Goal: Task Accomplishment & Management: Use online tool/utility

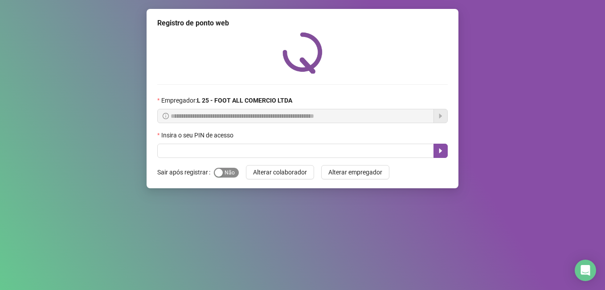
click at [228, 174] on span "Sim Não" at bounding box center [226, 173] width 25 height 10
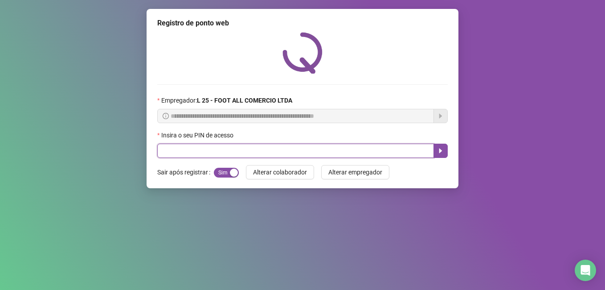
click at [206, 150] on input "text" at bounding box center [295, 150] width 277 height 14
type input "*****"
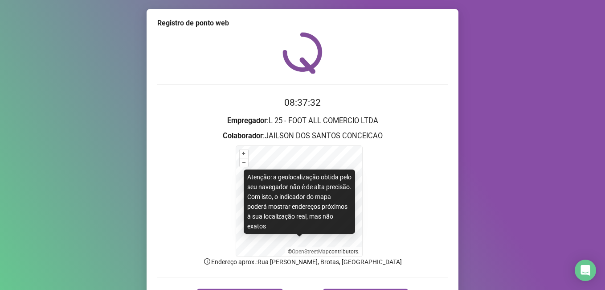
scroll to position [18, 0]
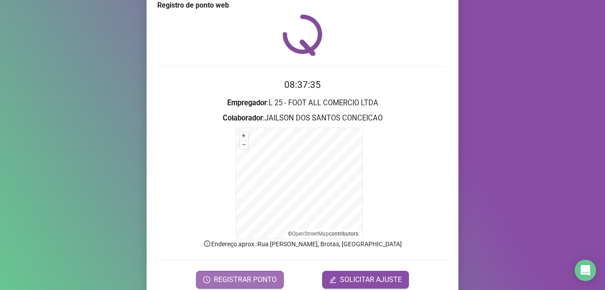
click at [241, 281] on span "REGISTRAR PONTO" at bounding box center [245, 279] width 63 height 11
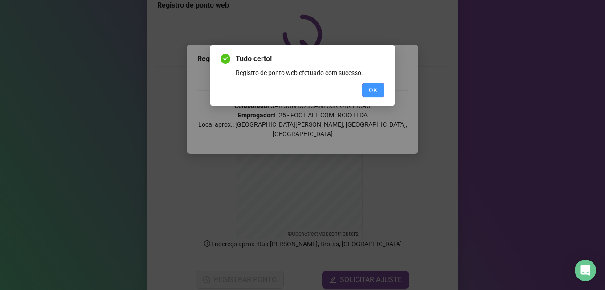
click at [369, 87] on span "OK" at bounding box center [373, 90] width 8 height 10
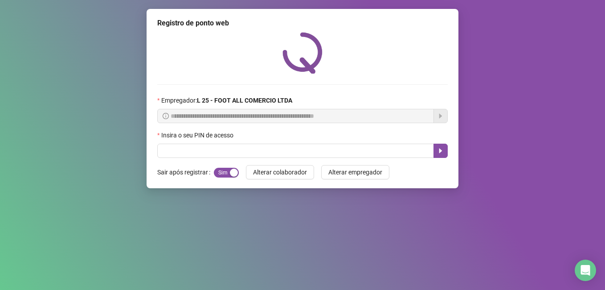
scroll to position [0, 0]
click at [214, 145] on input "text" at bounding box center [295, 150] width 277 height 14
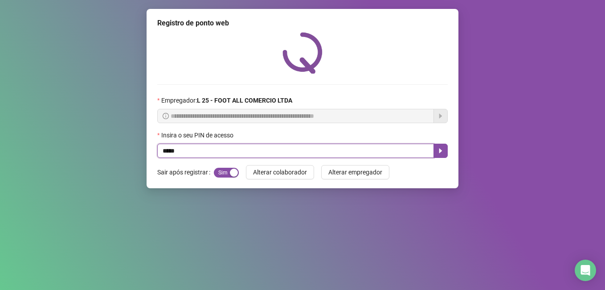
type input "*****"
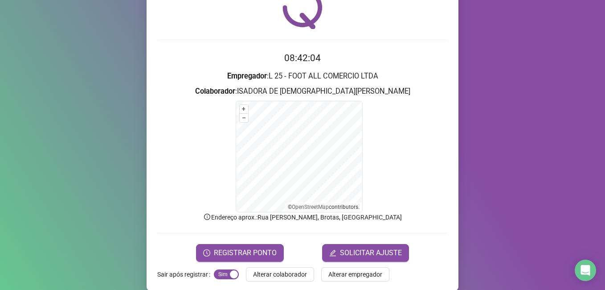
scroll to position [56, 0]
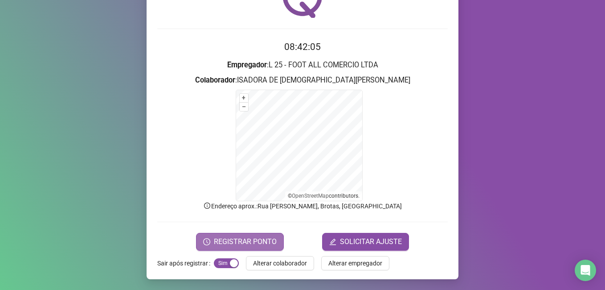
click at [207, 245] on button "REGISTRAR PONTO" at bounding box center [240, 242] width 88 height 18
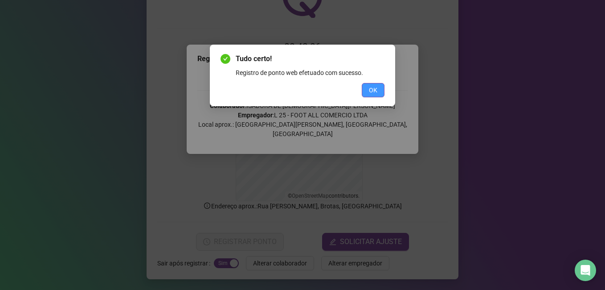
click at [374, 84] on button "OK" at bounding box center [373, 90] width 23 height 14
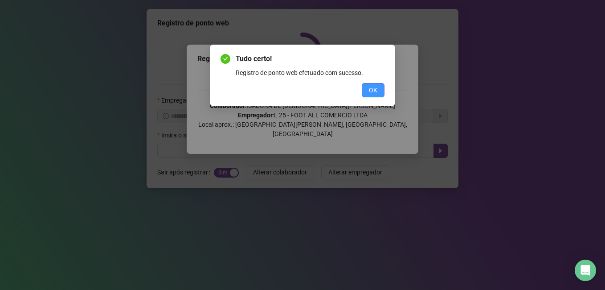
scroll to position [0, 0]
